Goal: Task Accomplishment & Management: Manage account settings

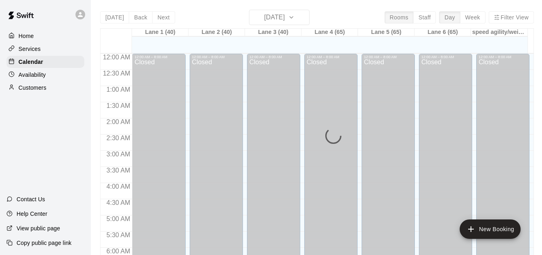
scroll to position [548, 0]
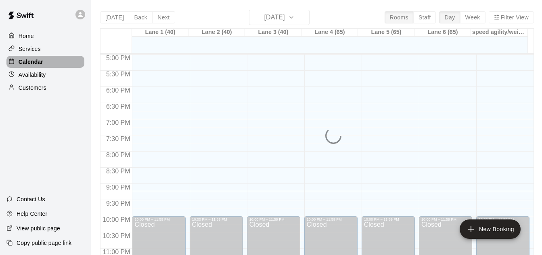
click at [50, 60] on div "Calendar" at bounding box center [45, 62] width 78 height 12
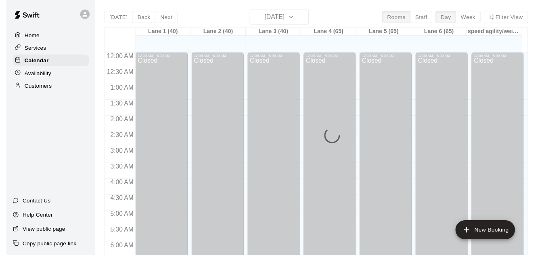
scroll to position [534, 0]
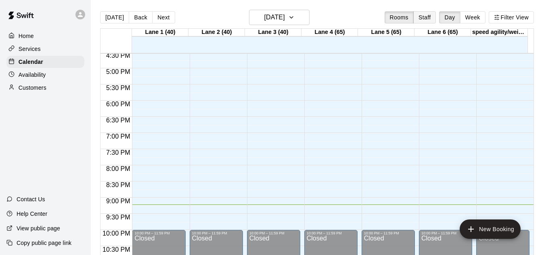
click at [433, 18] on button "Staff" at bounding box center [424, 17] width 23 height 12
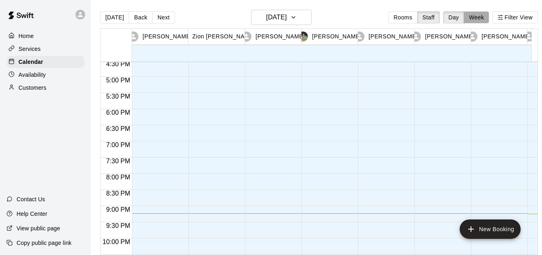
click at [480, 16] on button "Week" at bounding box center [476, 17] width 25 height 12
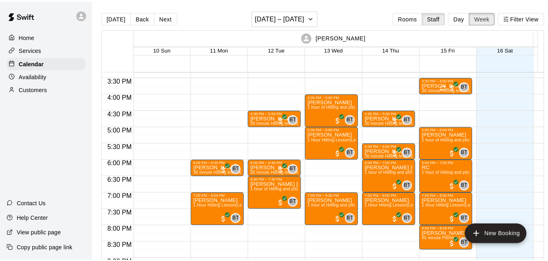
scroll to position [494, 0]
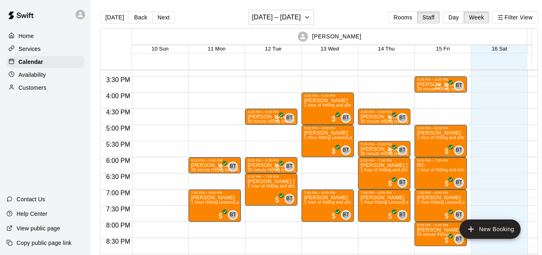
click at [169, 16] on button "Next" at bounding box center [163, 17] width 23 height 12
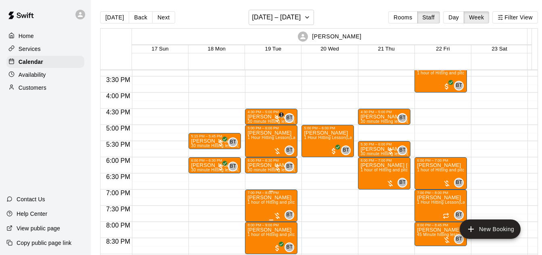
click at [277, 215] on div at bounding box center [277, 215] width 8 height 8
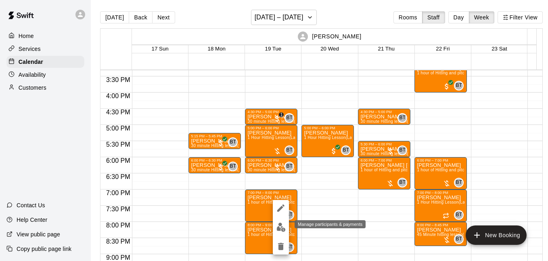
click at [276, 226] on img "edit" at bounding box center [280, 226] width 9 height 9
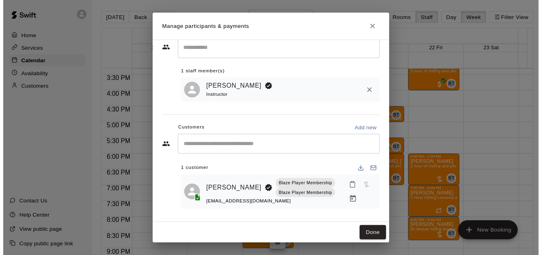
scroll to position [25, 0]
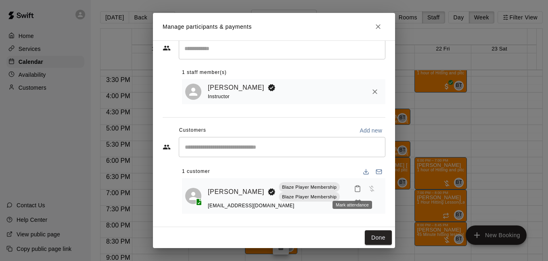
click at [353, 202] on div "Mark attendance" at bounding box center [352, 205] width 40 height 8
click at [356, 205] on icon "Manage bookings & payment" at bounding box center [358, 203] width 8 height 8
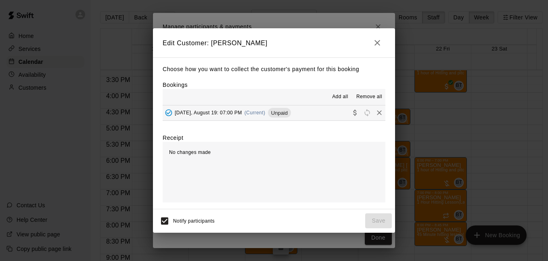
click at [329, 121] on div "Choose how you want to collect the customer's payment for this booking Bookings…" at bounding box center [274, 132] width 242 height 151
click at [327, 113] on button "Tuesday, August 19: 07:00 PM (Current) Unpaid" at bounding box center [274, 112] width 223 height 15
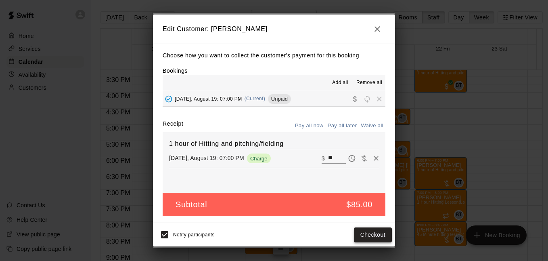
click at [363, 232] on button "Checkout" at bounding box center [373, 234] width 38 height 15
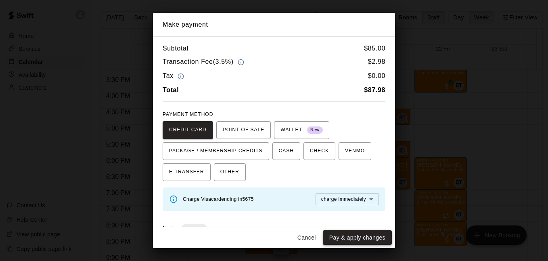
click at [355, 236] on button "Pay & apply changes" at bounding box center [357, 237] width 69 height 15
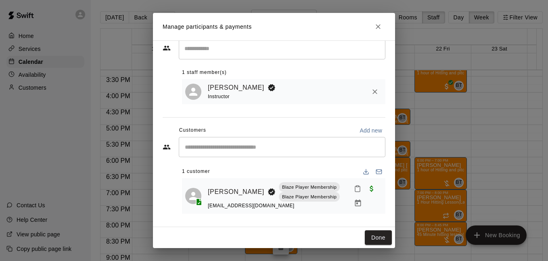
drag, startPoint x: 375, startPoint y: 232, endPoint x: 408, endPoint y: 21, distance: 214.1
click at [375, 233] on button "Done" at bounding box center [378, 237] width 27 height 15
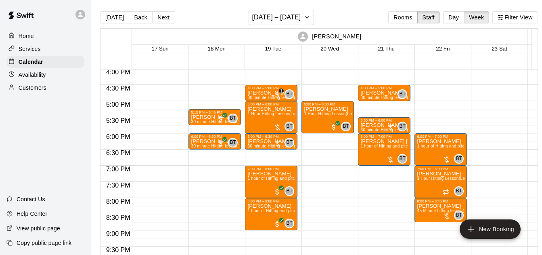
scroll to position [523, 0]
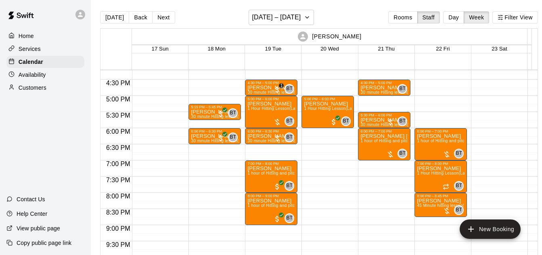
click at [228, 17] on div "Today Back Next August 17 – 23 Rooms Staff Day Week Filter View" at bounding box center [319, 19] width 438 height 19
